Goal: Transaction & Acquisition: Purchase product/service

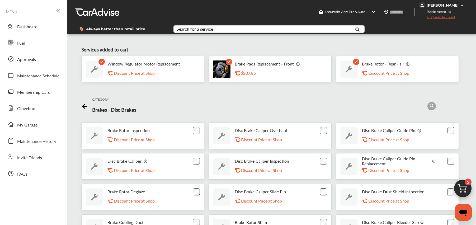
click at [228, 63] on rect at bounding box center [229, 62] width 6 height 6
click at [228, 60] on rect at bounding box center [229, 62] width 6 height 6
click at [148, 74] on div "Discount Price at Shop" at bounding box center [140, 72] width 53 height 5
click at [99, 61] on rect at bounding box center [101, 62] width 6 height 6
click at [340, 9] on div "Mountain View Tire & Auto Service [STREET_ADDRESS][PERSON_NAME][PERSON_NAME]" at bounding box center [347, 12] width 61 height 8
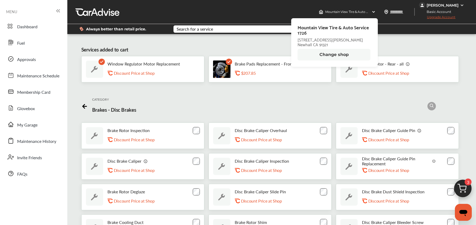
click at [300, 31] on span "Mountain View Tire & Auto Service 1726" at bounding box center [334, 30] width 74 height 11
click at [381, 37] on div "Always better than retail price. Search for a service Search for... All Common …" at bounding box center [271, 29] width 393 height 18
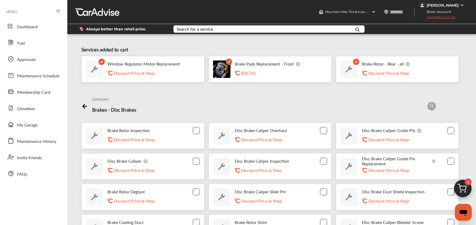
click at [83, 106] on icon at bounding box center [85, 106] width 4 height 0
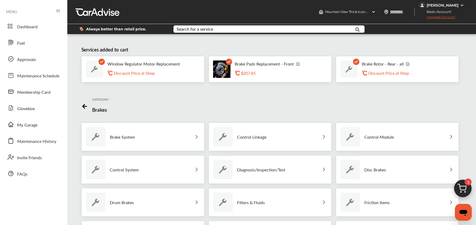
click at [222, 59] on div "Brake Pads Replacement - Front .st0{fill:#FA4A1C;} $207.85" at bounding box center [269, 69] width 123 height 26
click at [228, 62] on rect at bounding box center [229, 62] width 6 height 6
click at [83, 105] on icon at bounding box center [84, 105] width 7 height 7
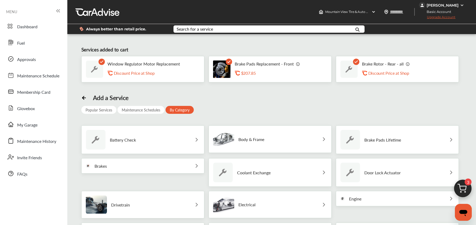
click at [230, 62] on rect at bounding box center [229, 62] width 6 height 6
drag, startPoint x: 242, startPoint y: 75, endPoint x: 248, endPoint y: 65, distance: 10.9
click at [248, 65] on div "Brake Pads Replacement - Front .st0{fill:#FA4A1C;} $207.85" at bounding box center [267, 69] width 65 height 16
click at [231, 88] on div "Services added to cart Window Regulator Motor Replacement .st0{fill:#FA4A1C;} D…" at bounding box center [272, 193] width 406 height 311
click at [82, 98] on icon at bounding box center [83, 98] width 3 height 0
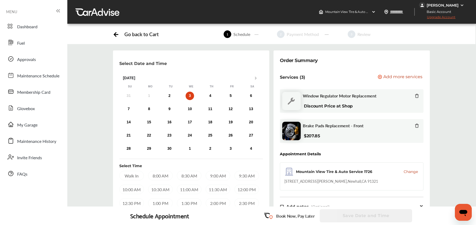
click at [415, 126] on icon at bounding box center [416, 125] width 2 height 3
click at [414, 126] on div "Brake Rotor - Rear - all" at bounding box center [361, 126] width 116 height 6
click at [415, 125] on icon at bounding box center [416, 125] width 4 height 4
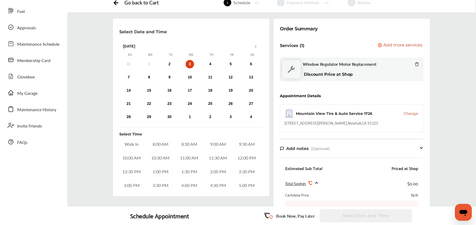
scroll to position [21, 0]
